Goal: Book appointment/travel/reservation

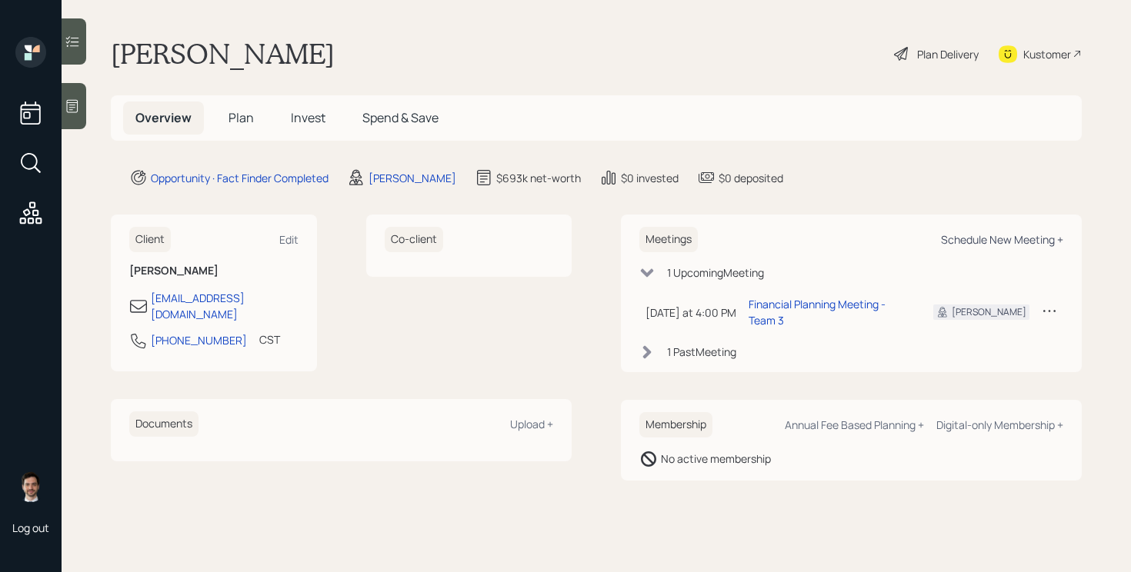
click at [983, 239] on div "Schedule New Meeting +" at bounding box center [1002, 239] width 122 height 15
select select "ef6b64e1-8f62-4a74-b865-a7df4b35b836"
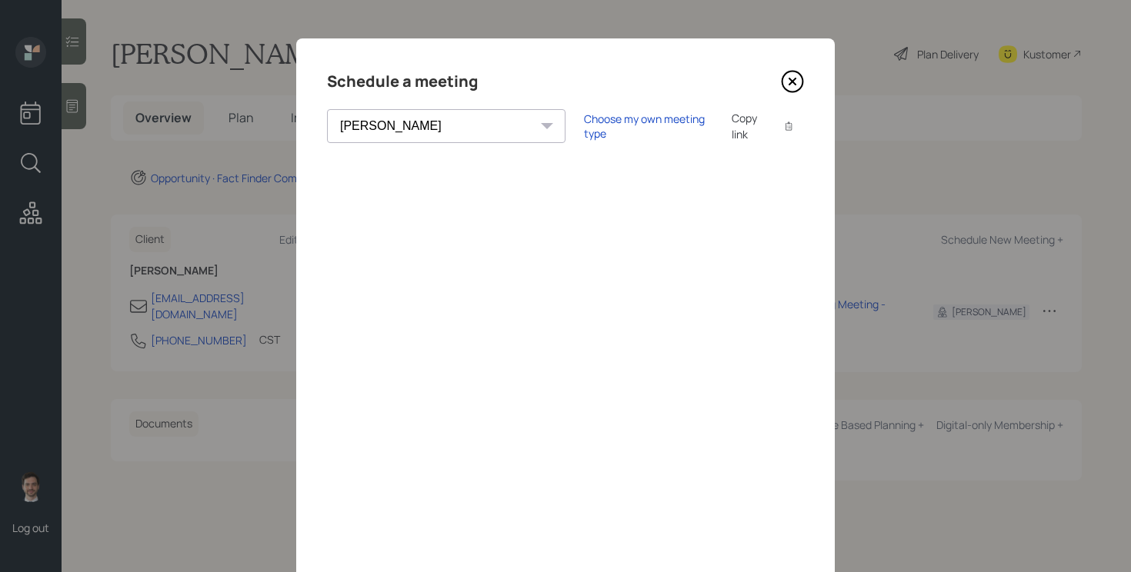
click at [789, 84] on icon at bounding box center [792, 81] width 6 height 6
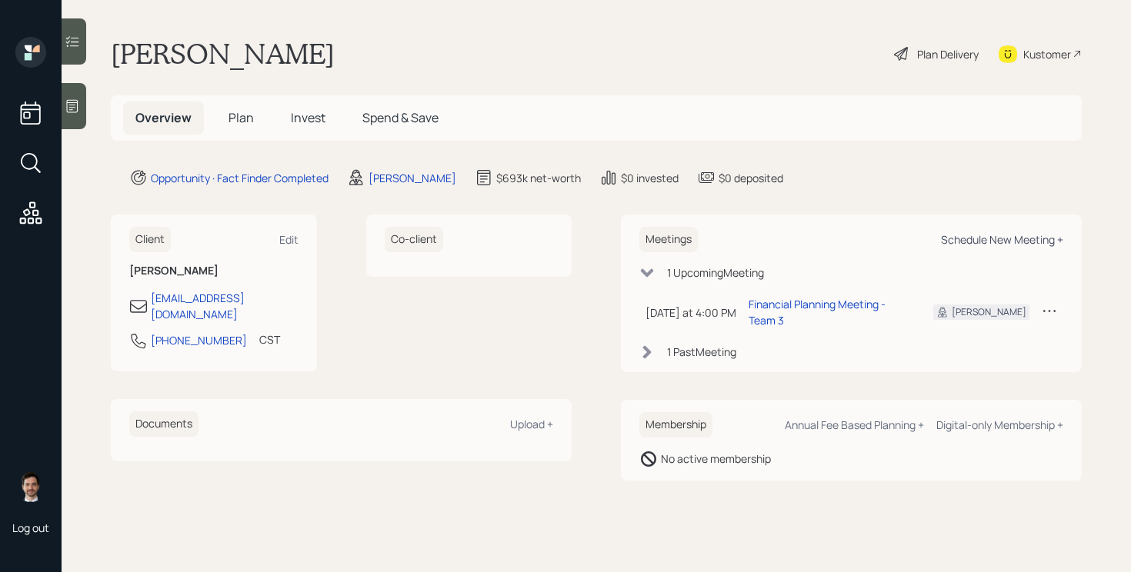
click at [995, 238] on div "Schedule New Meeting +" at bounding box center [1002, 239] width 122 height 15
select select "ef6b64e1-8f62-4a74-b865-a7df4b35b836"
